Goal: Transaction & Acquisition: Purchase product/service

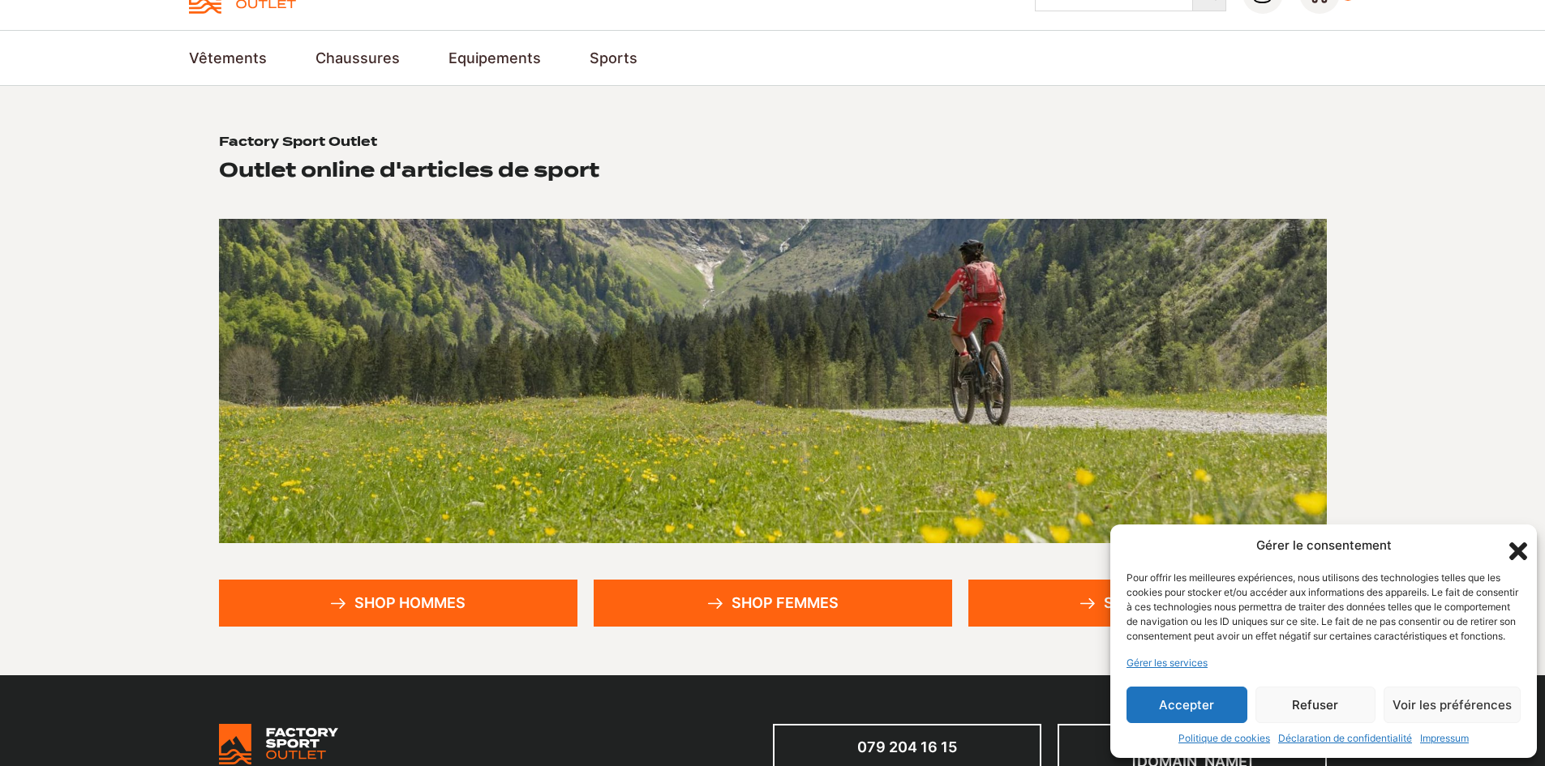
scroll to position [81, 0]
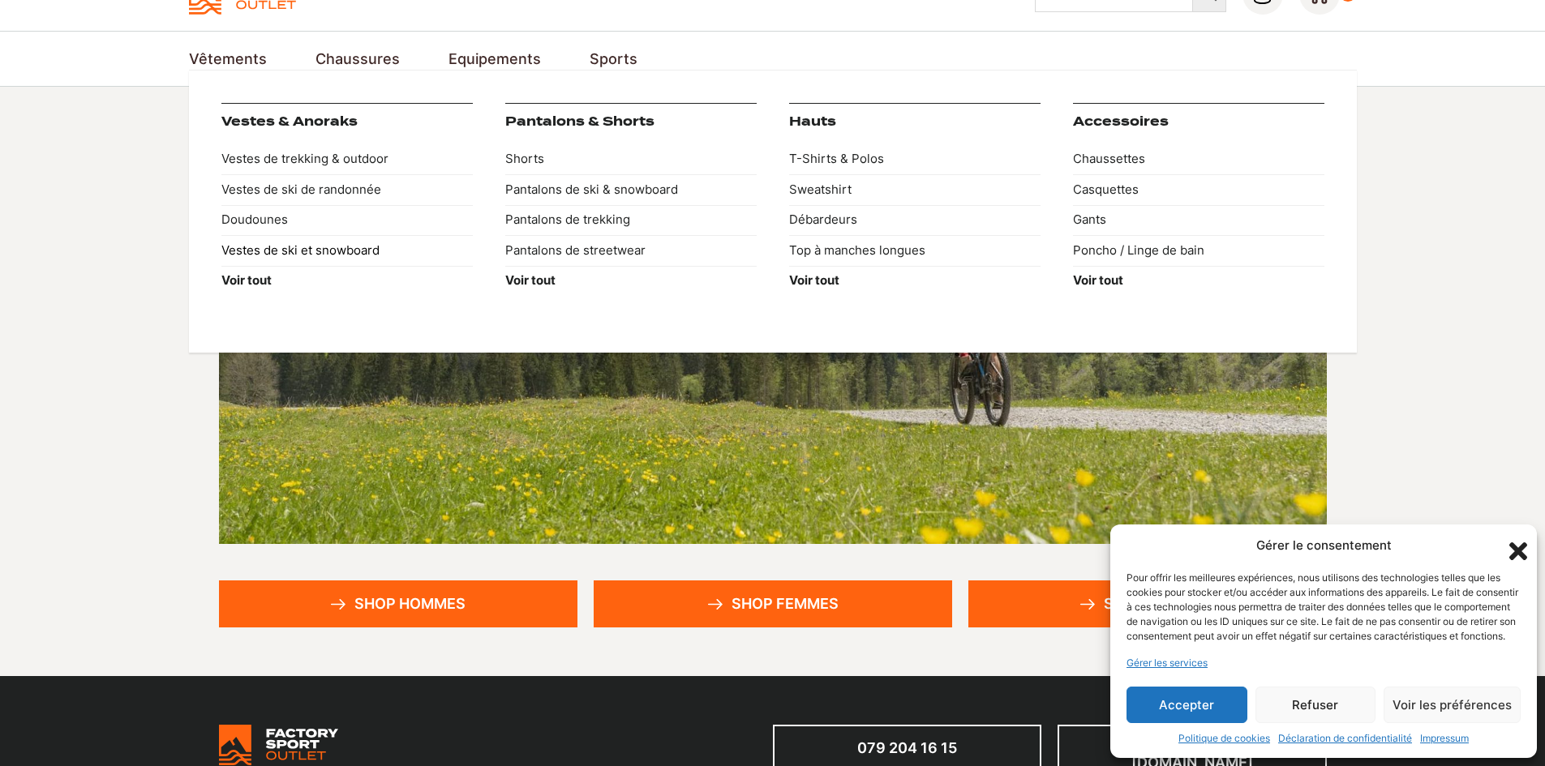
click at [289, 240] on link "Vestes de ski et snowboard" at bounding box center [346, 250] width 251 height 31
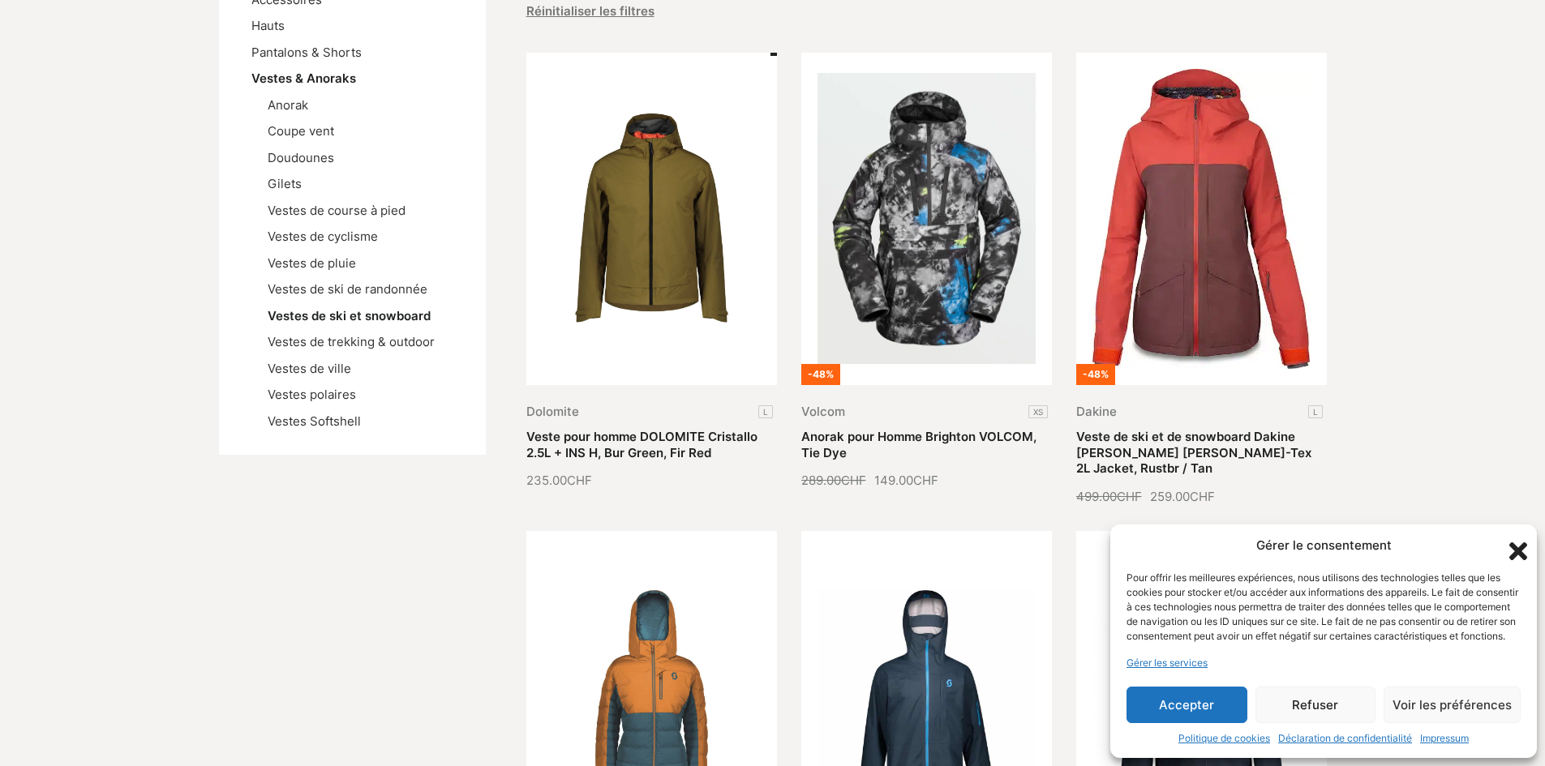
scroll to position [243, 0]
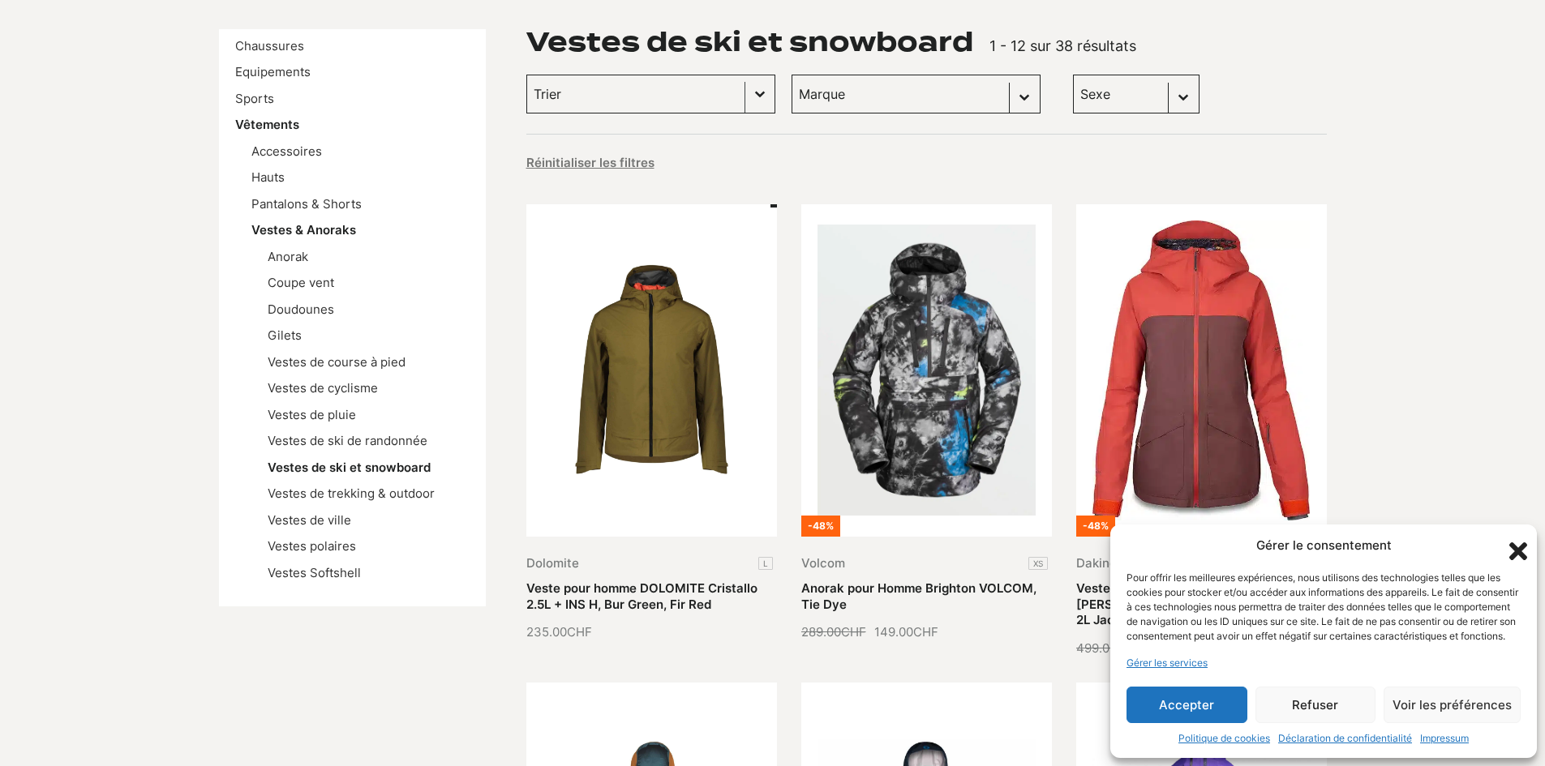
click at [745, 103] on button "Basculer la liste" at bounding box center [759, 93] width 29 height 37
click at [954, 102] on div "Trier Trier le contenu Trier Plus récents Plus anciens Prix croissants Prix déc…" at bounding box center [926, 94] width 800 height 39
click at [937, 104] on select "Marque Scott (19) Jones snowboards (7) Volcom (6) Columbia (4) Dakine (1) Dolom…" at bounding box center [915, 94] width 249 height 39
click at [911, 88] on select "Marque Scott (19) Jones snowboards (7) Volcom (6) Columbia (4) Dakine (1) Dolom…" at bounding box center [915, 94] width 249 height 39
